Goal: Task Accomplishment & Management: Complete application form

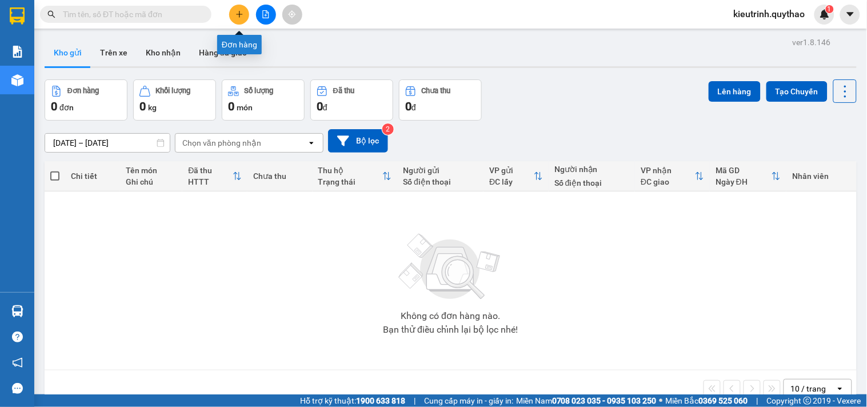
click at [240, 21] on button at bounding box center [239, 15] width 20 height 20
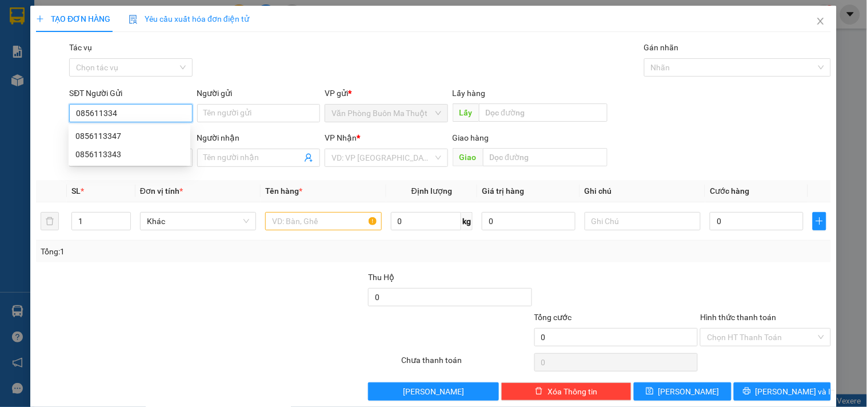
type input "0856113347"
click at [134, 130] on div "0856113347" at bounding box center [129, 136] width 108 height 13
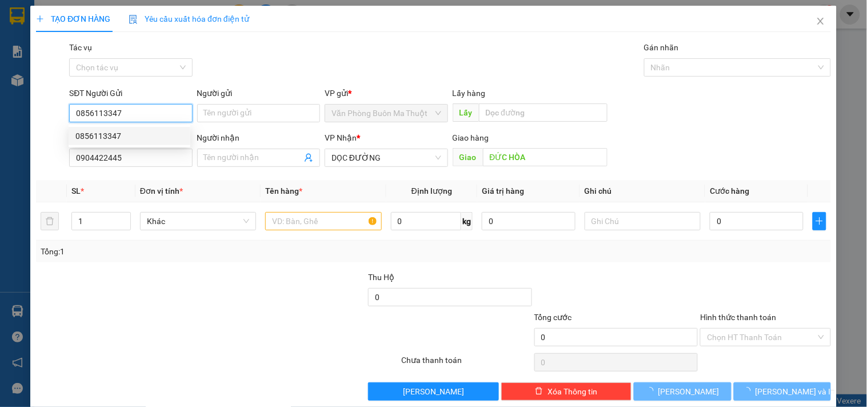
type input "0904422445"
type input "ĐỨC HÒA"
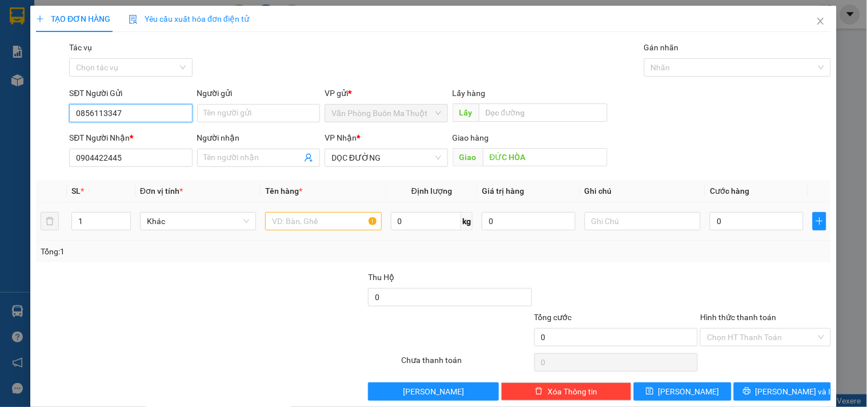
type input "0856113347"
click at [313, 224] on input "text" at bounding box center [323, 221] width 116 height 18
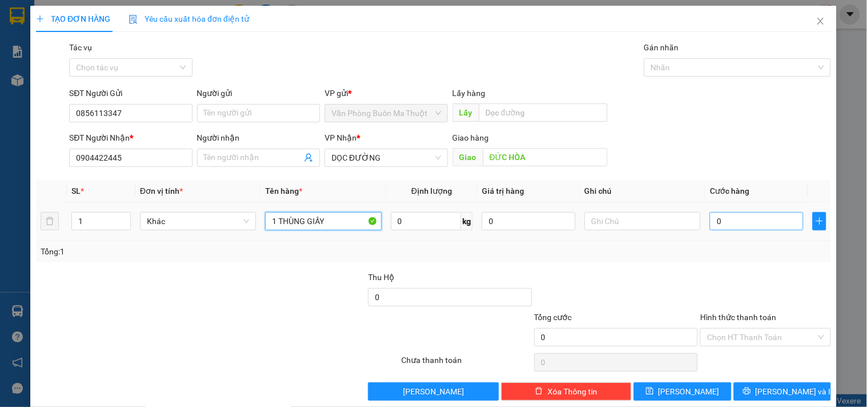
type input "1 THÙNG GIẤY"
click at [741, 218] on input "0" at bounding box center [757, 221] width 94 height 18
type input "5"
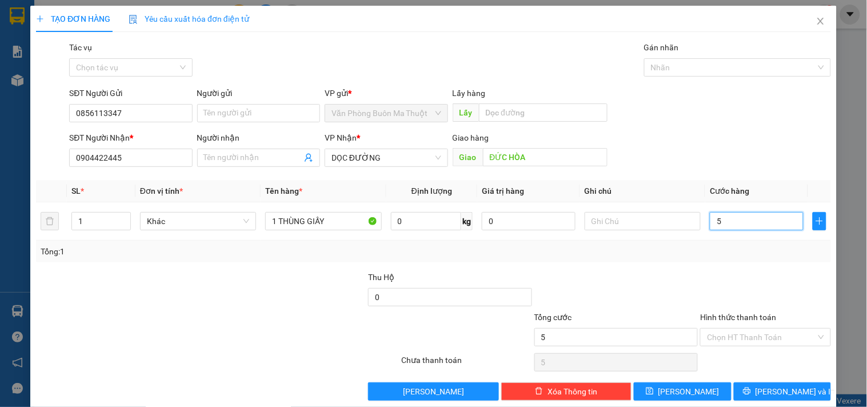
type input "50"
type input "50.000"
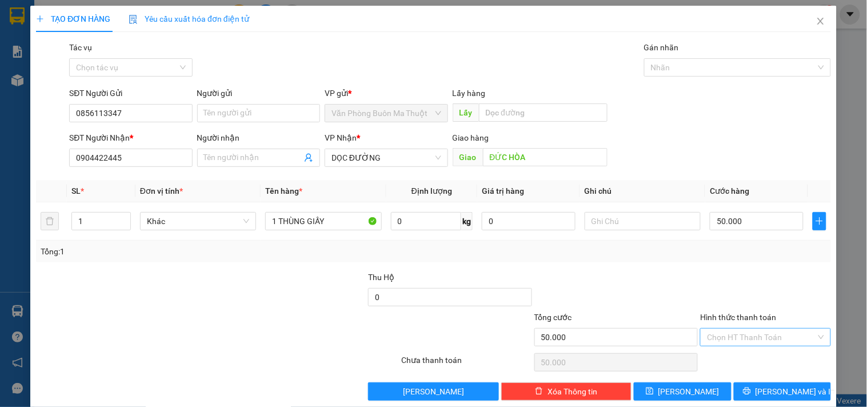
click at [750, 337] on input "Hình thức thanh toán" at bounding box center [761, 337] width 109 height 17
click at [763, 275] on div "Tại văn phòng" at bounding box center [758, 278] width 115 height 13
type input "0"
click at [774, 391] on span "[PERSON_NAME] và In" at bounding box center [796, 391] width 80 height 13
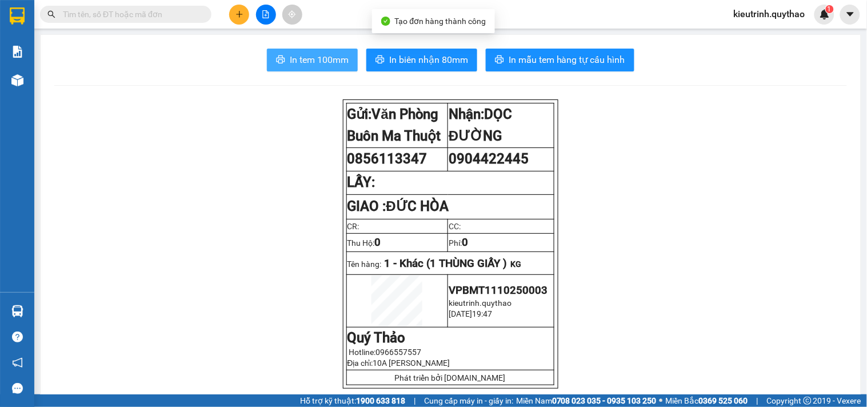
click at [336, 63] on span "In tem 100mm" at bounding box center [319, 60] width 59 height 14
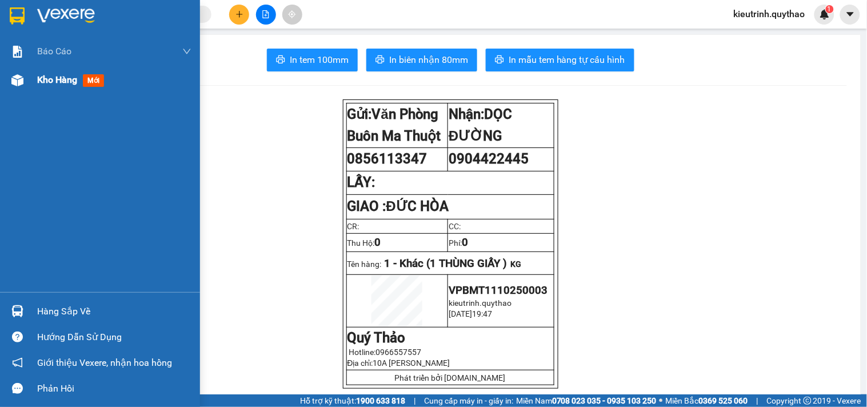
click at [29, 86] on div "Kho hàng mới" at bounding box center [100, 80] width 200 height 29
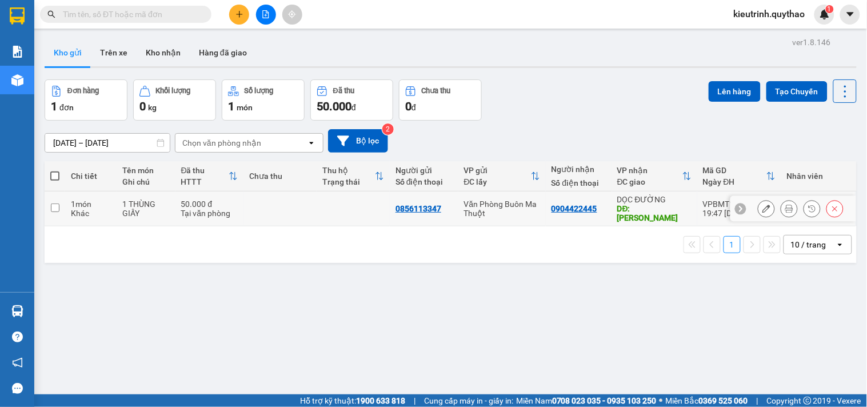
click at [141, 215] on td "1 THÙNG GIẤY" at bounding box center [146, 208] width 59 height 35
checkbox input "true"
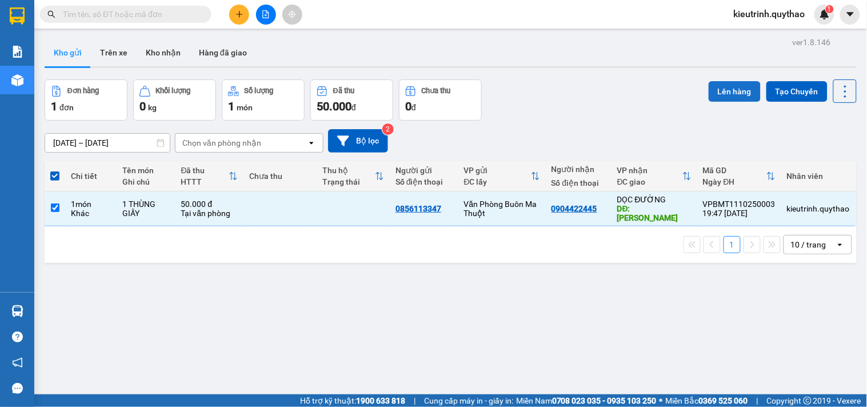
click at [742, 98] on button "Lên hàng" at bounding box center [735, 91] width 52 height 21
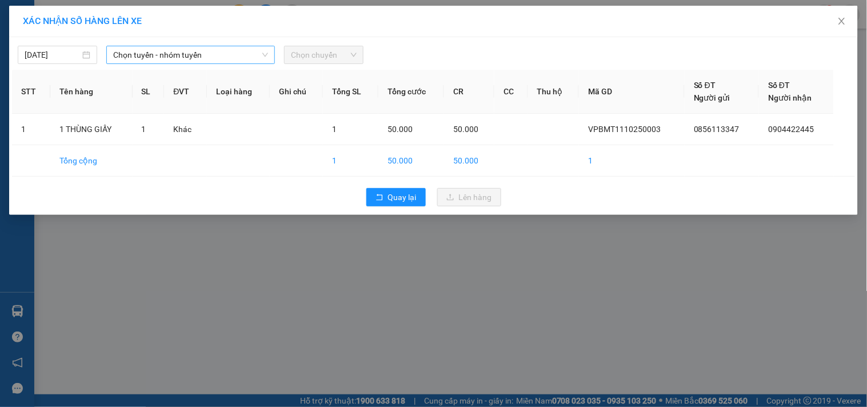
click at [161, 53] on span "Chọn tuyến - nhóm tuyến" at bounding box center [190, 54] width 155 height 17
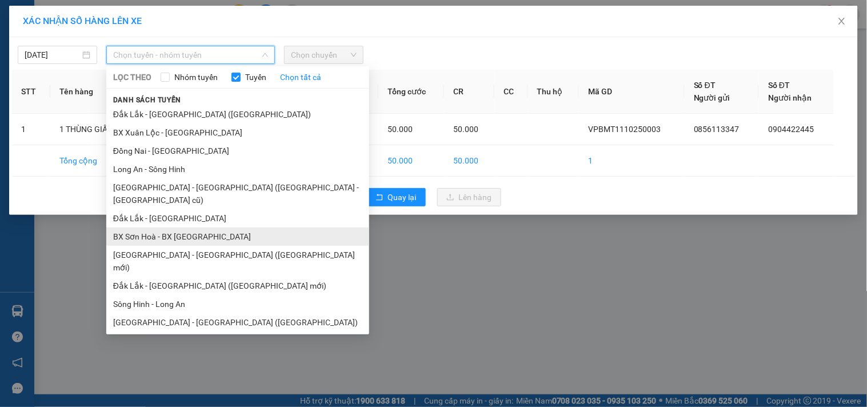
scroll to position [69, 0]
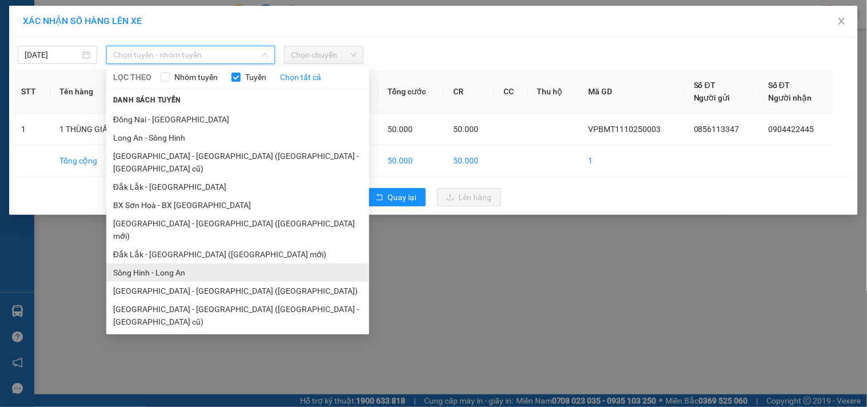
click at [190, 264] on li "Sông Hinh - Long An" at bounding box center [237, 273] width 263 height 18
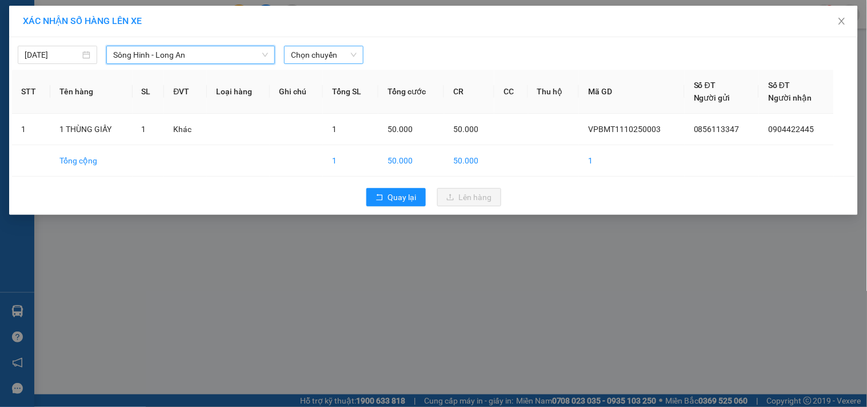
drag, startPoint x: 300, startPoint y: 55, endPoint x: 304, endPoint y: 63, distance: 8.4
click at [301, 55] on span "Chọn chuyến" at bounding box center [324, 54] width 66 height 17
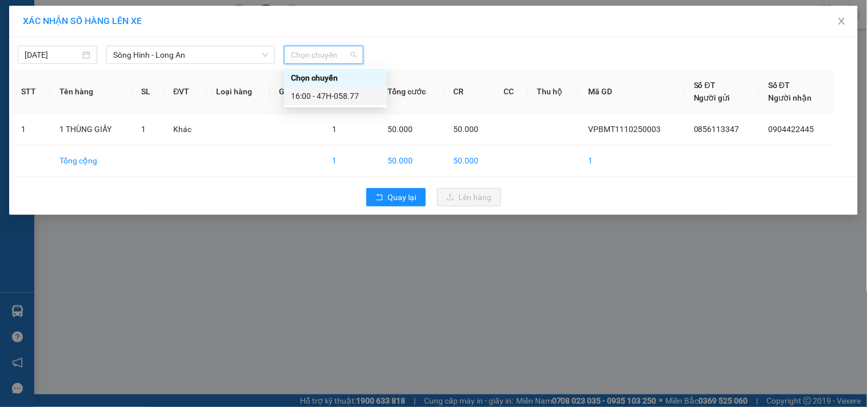
click at [340, 98] on div "16:00 - 47H-058.77" at bounding box center [335, 96] width 89 height 13
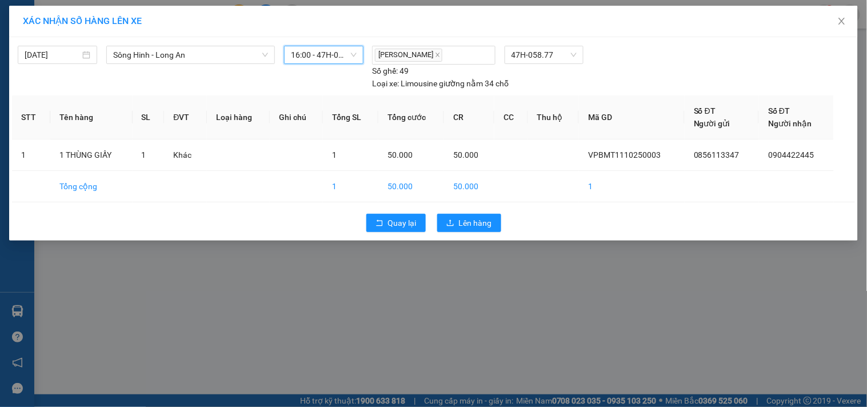
click at [466, 232] on div "Quay lại Lên hàng" at bounding box center [433, 223] width 843 height 30
click at [471, 220] on span "Lên hàng" at bounding box center [475, 223] width 33 height 13
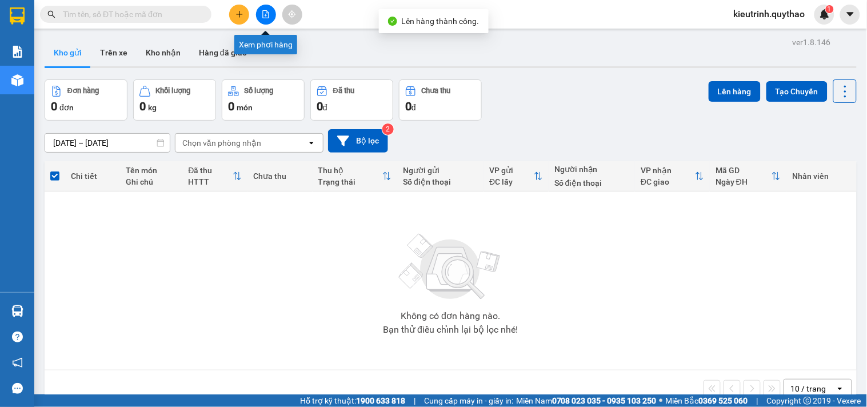
click at [269, 13] on icon "file-add" at bounding box center [266, 14] width 6 height 8
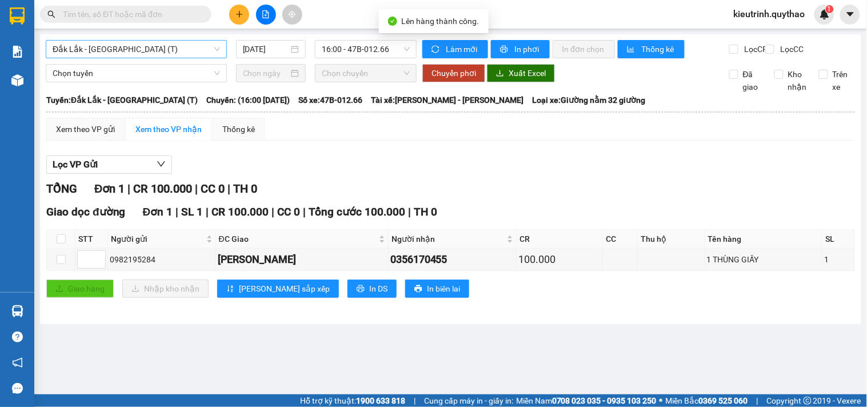
click at [102, 48] on span "Đắk Lắk - [GEOGRAPHIC_DATA] (T)" at bounding box center [136, 49] width 167 height 17
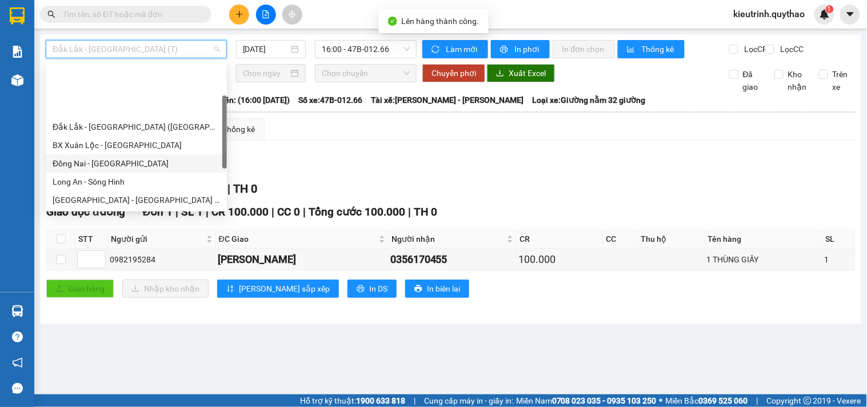
scroll to position [164, 0]
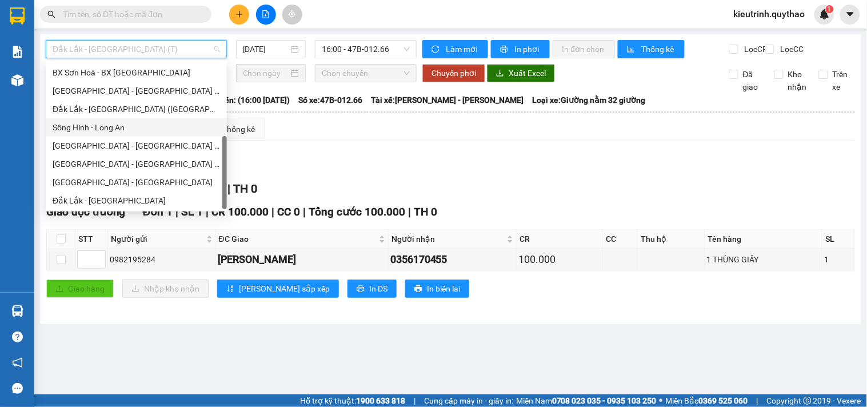
click at [109, 123] on div "Sông Hinh - Long An" at bounding box center [136, 127] width 167 height 13
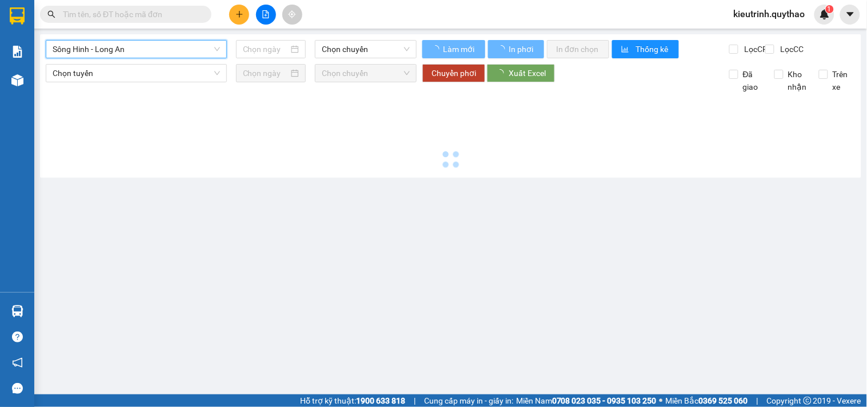
type input "[DATE]"
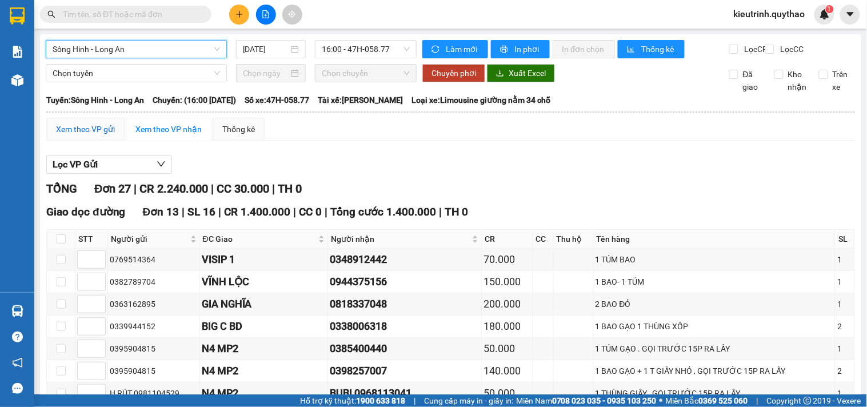
click at [99, 135] on div "Xem theo VP gửi" at bounding box center [85, 129] width 59 height 13
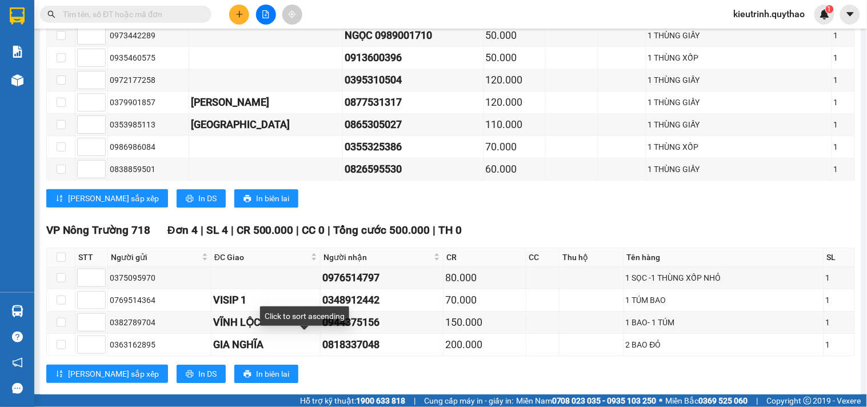
scroll to position [707, 0]
